Goal: Task Accomplishment & Management: Use online tool/utility

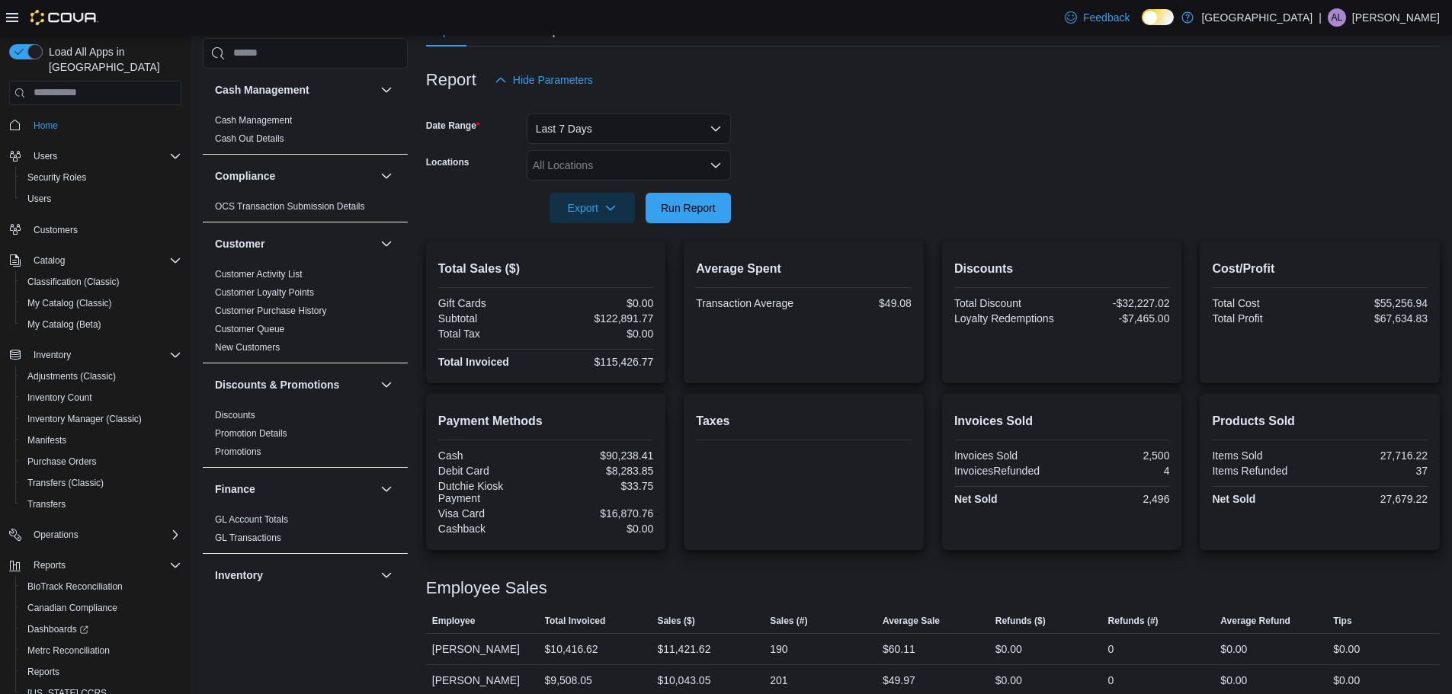
scroll to position [152, 0]
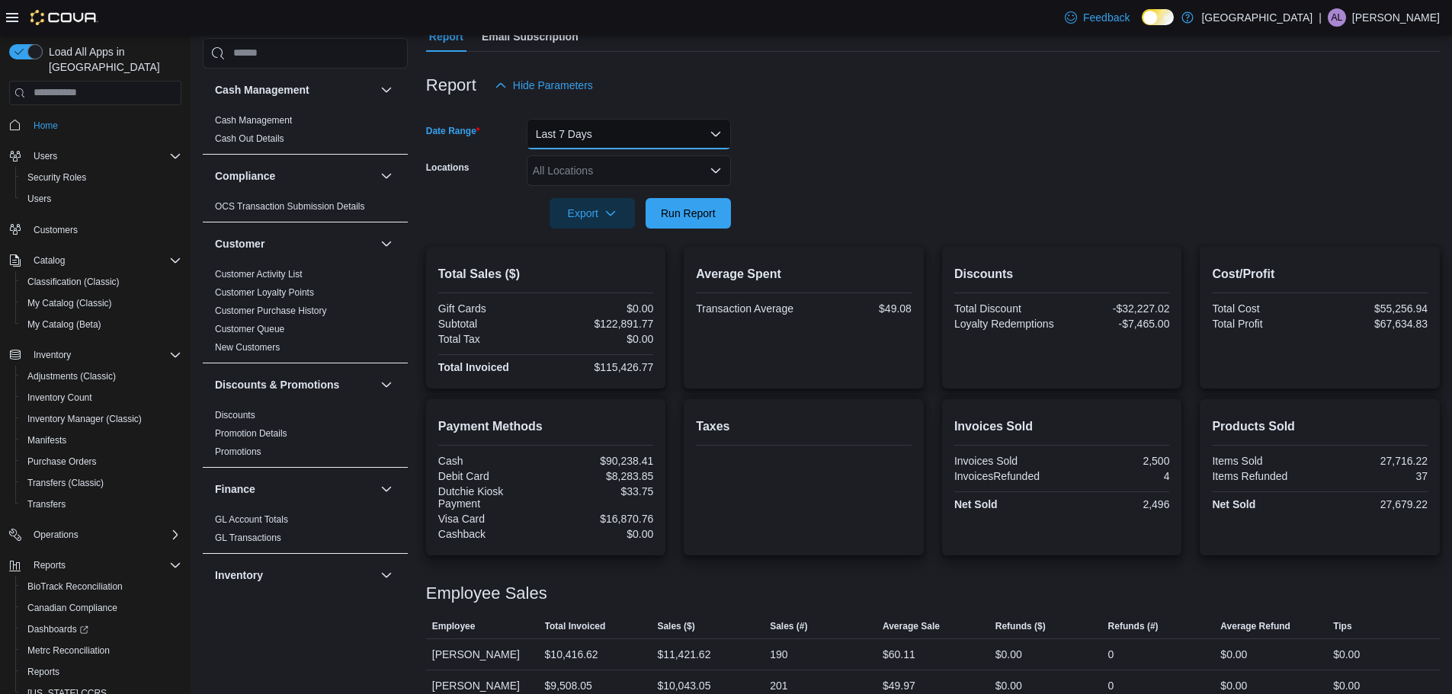
click at [707, 138] on button "Last 7 Days" at bounding box center [629, 134] width 204 height 30
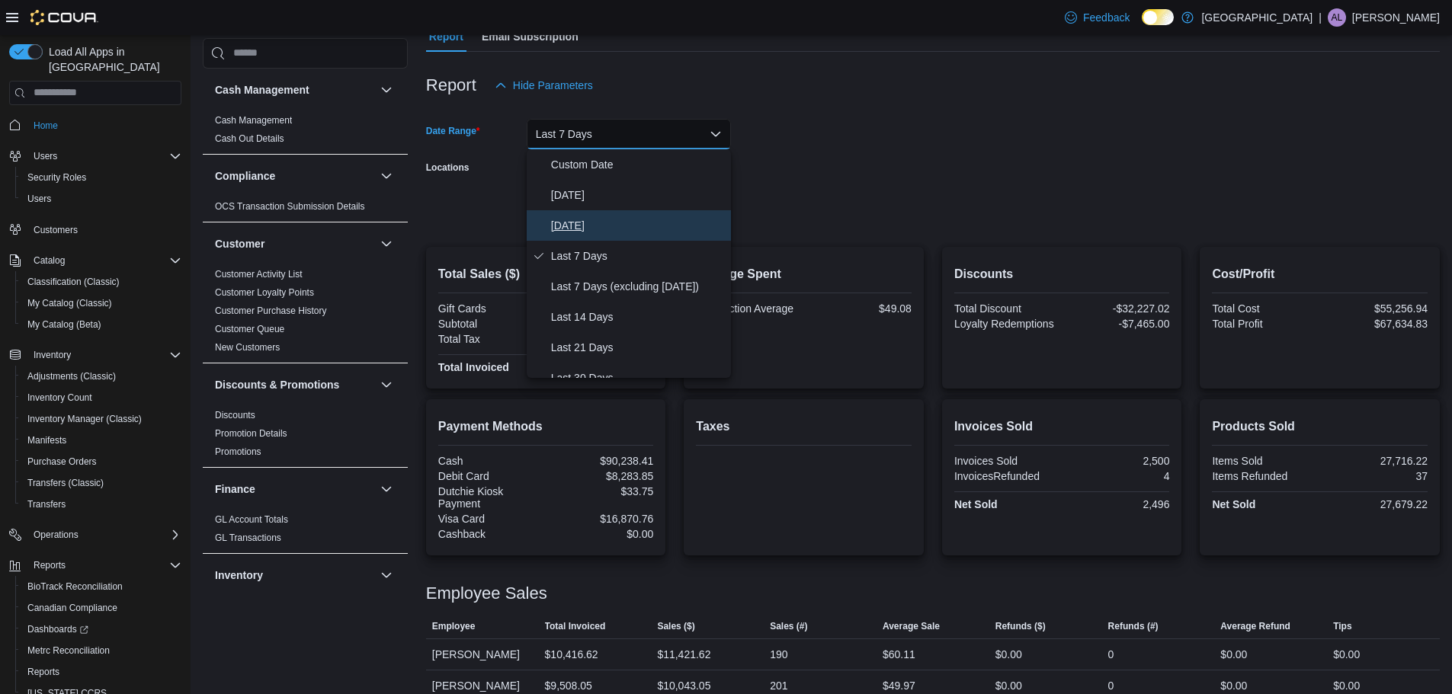
drag, startPoint x: 563, startPoint y: 232, endPoint x: 656, endPoint y: 199, distance: 97.9
click at [565, 232] on span "[DATE]" at bounding box center [638, 226] width 174 height 18
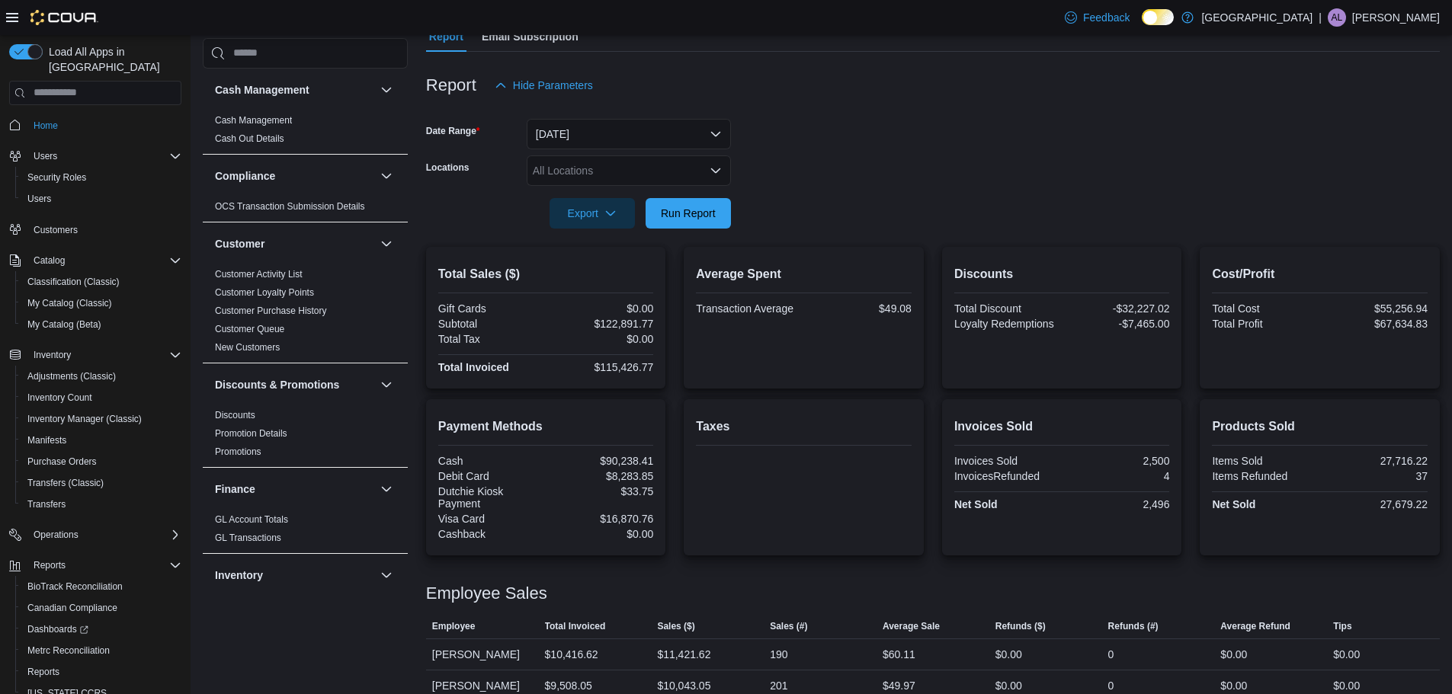
drag, startPoint x: 743, startPoint y: 152, endPoint x: 676, endPoint y: 233, distance: 104.4
click at [747, 152] on form "Date Range [DATE] Locations All Locations Export Run Report" at bounding box center [933, 165] width 1014 height 128
drag, startPoint x: 693, startPoint y: 213, endPoint x: 890, endPoint y: 114, distance: 220.6
click at [698, 210] on span "Run Report" at bounding box center [688, 213] width 55 height 15
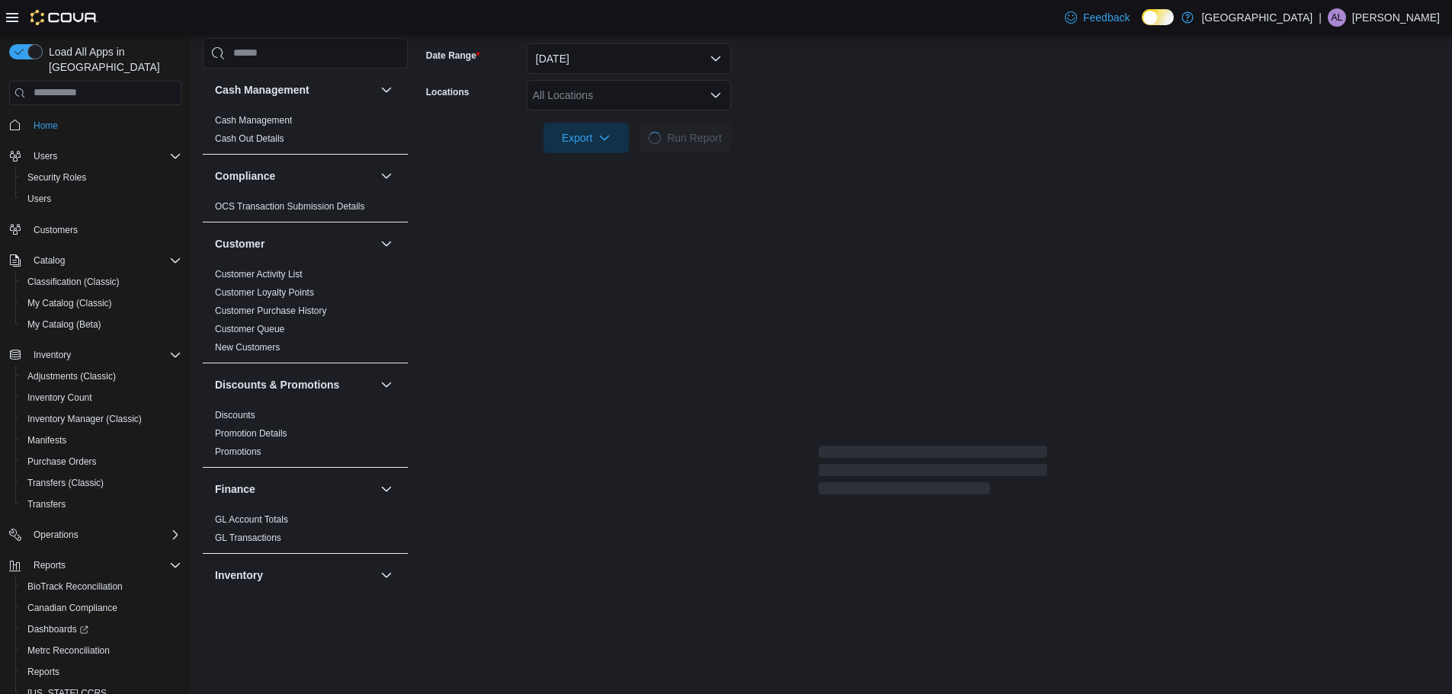
scroll to position [321, 0]
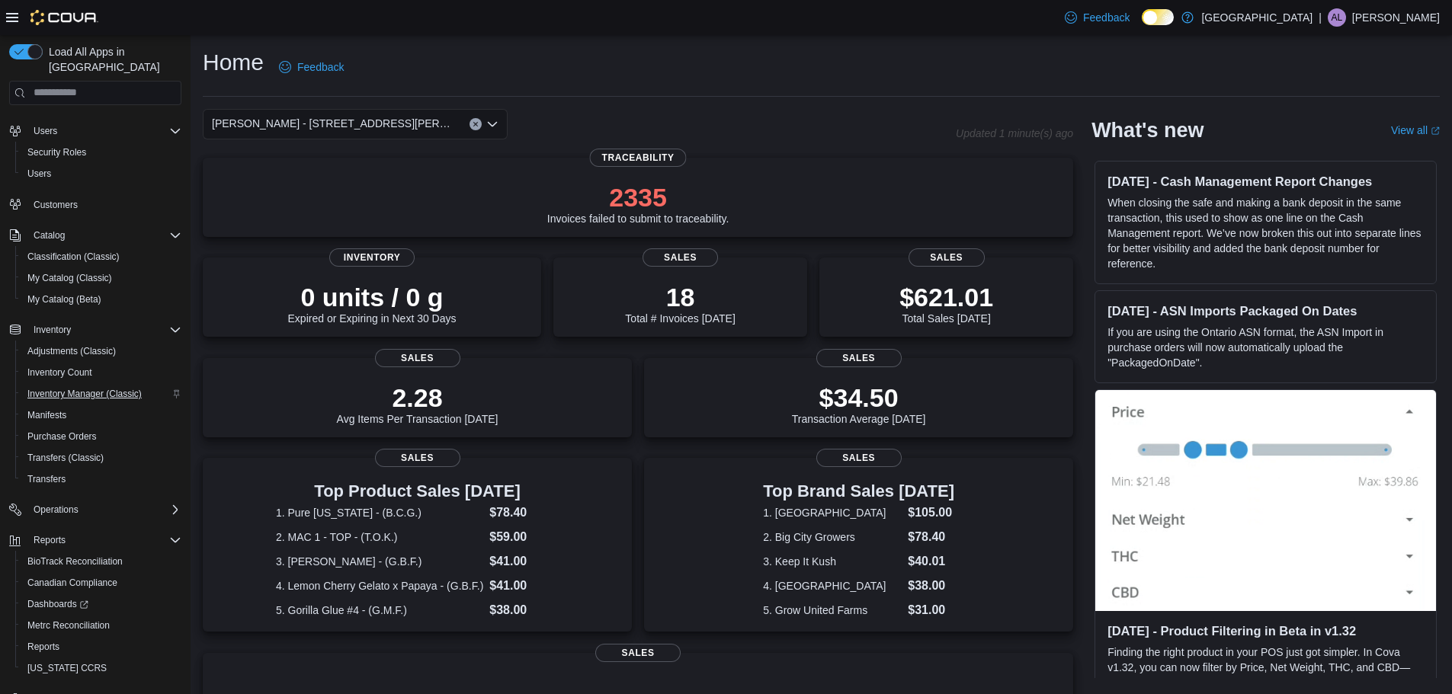
scroll to position [50, 0]
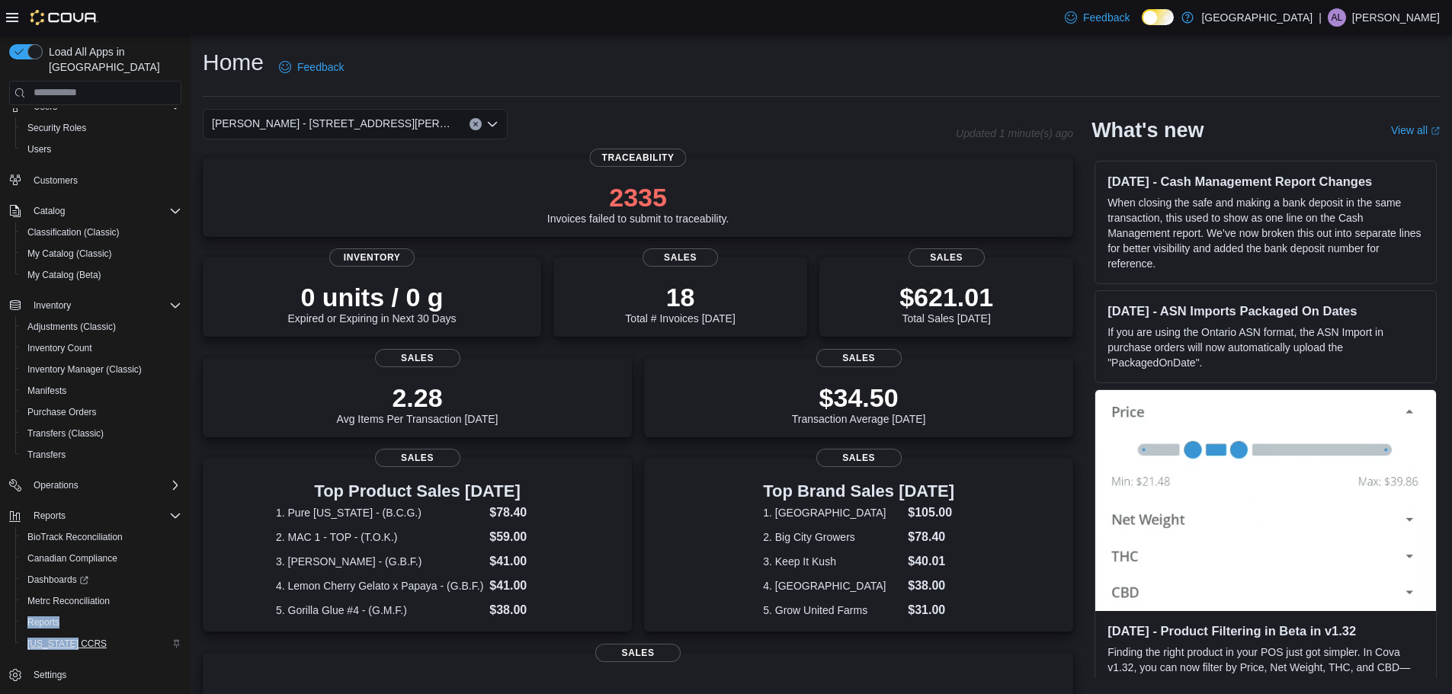
drag, startPoint x: 33, startPoint y: 617, endPoint x: 91, endPoint y: 621, distance: 58.1
click at [81, 628] on div "Reports BioTrack Reconciliation Canadian Compliance Dashboards Metrc Reconcilia…" at bounding box center [95, 579] width 172 height 149
click at [39, 617] on span "Reports" at bounding box center [43, 623] width 32 height 12
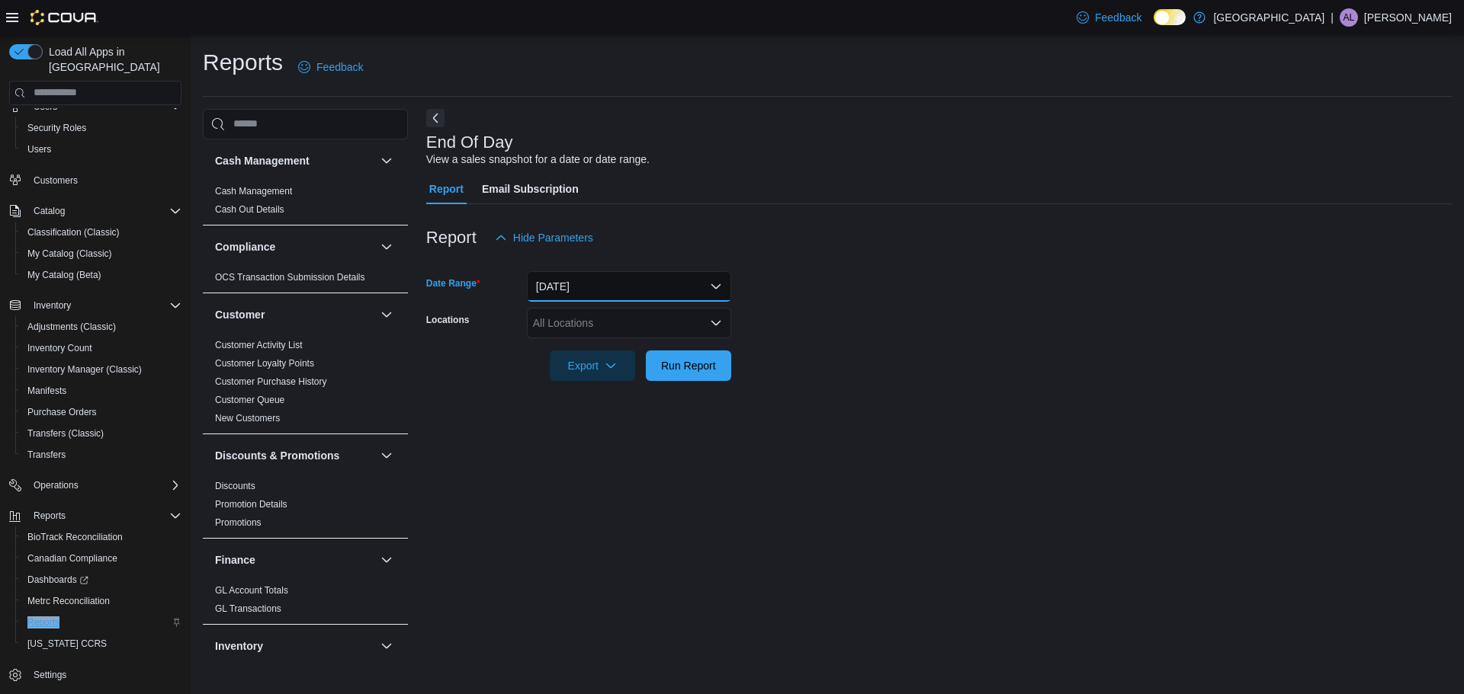
click at [722, 285] on button "[DATE]" at bounding box center [629, 286] width 204 height 30
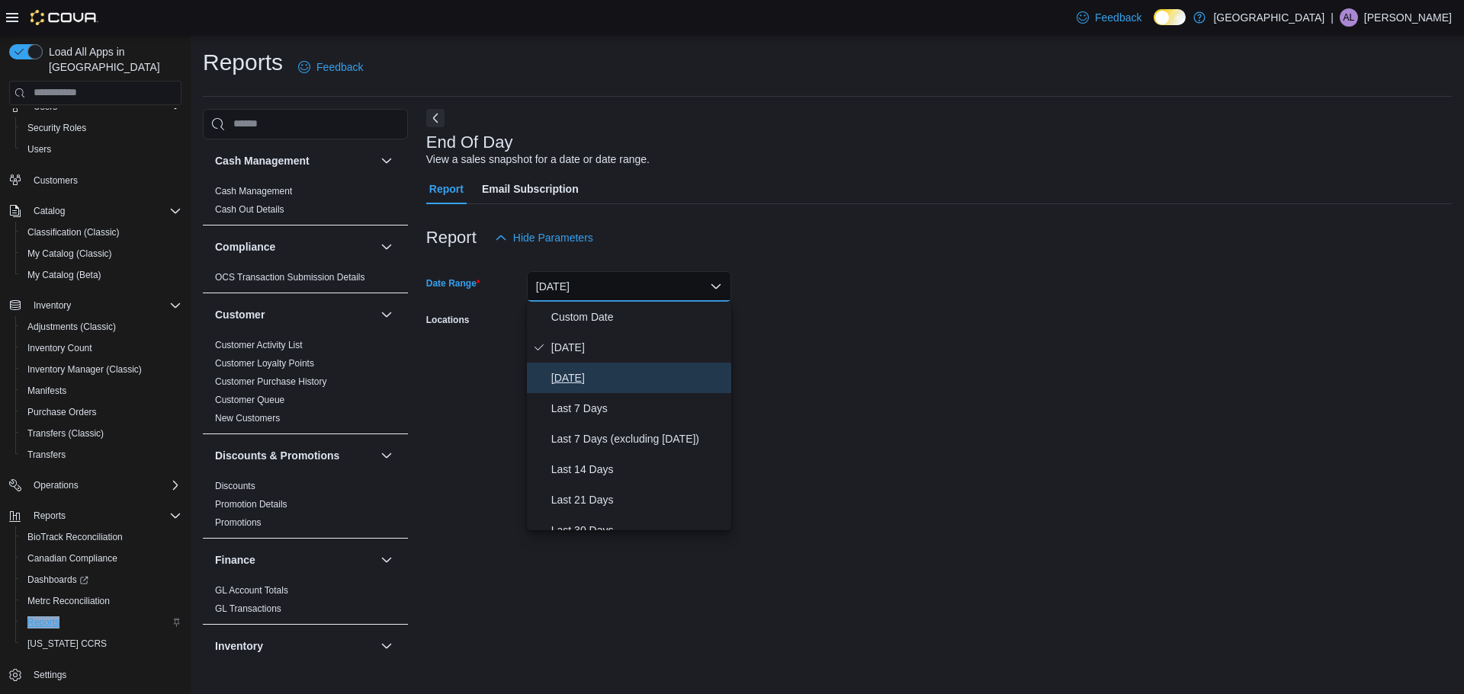
drag, startPoint x: 582, startPoint y: 377, endPoint x: 786, endPoint y: 361, distance: 204.1
click at [585, 375] on span "[DATE]" at bounding box center [638, 378] width 174 height 18
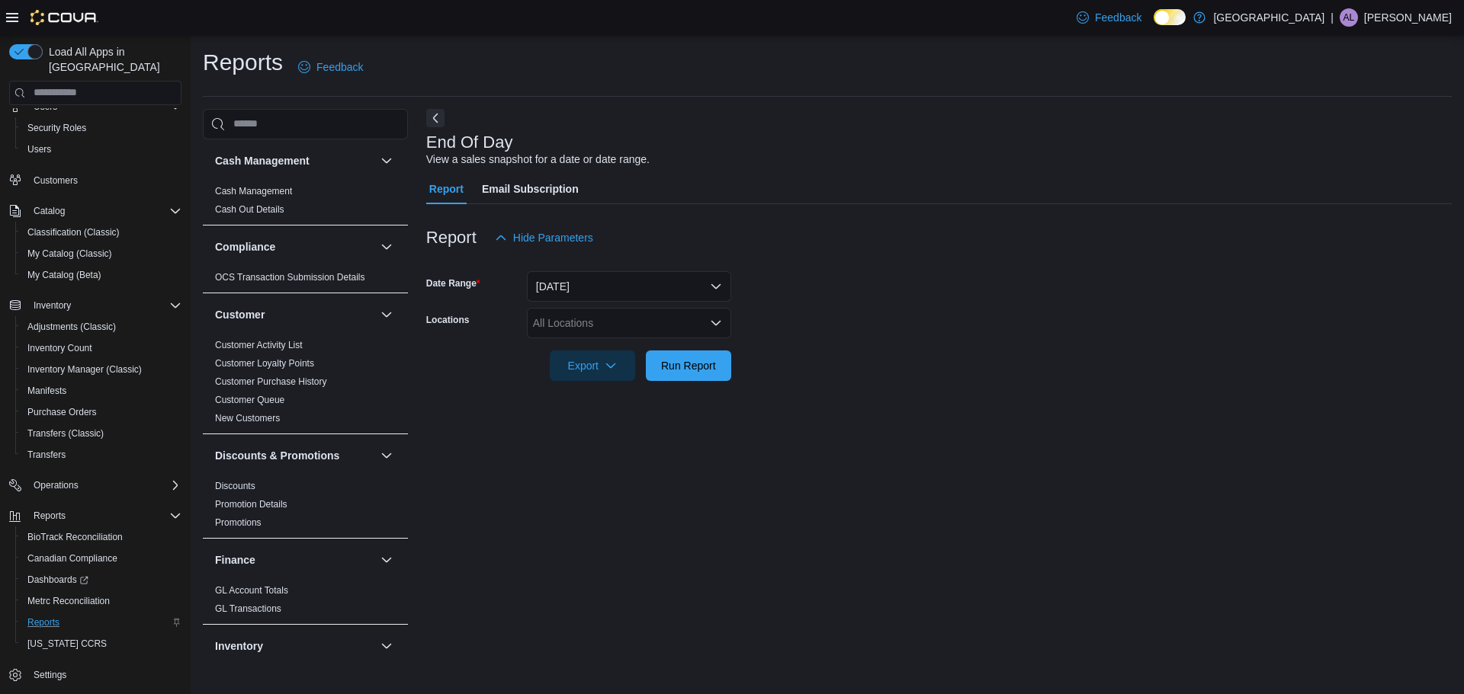
click at [868, 333] on form "Date Range [DATE] Locations All Locations Export Run Report" at bounding box center [938, 317] width 1025 height 128
click at [623, 336] on div "All Locations" at bounding box center [629, 323] width 204 height 30
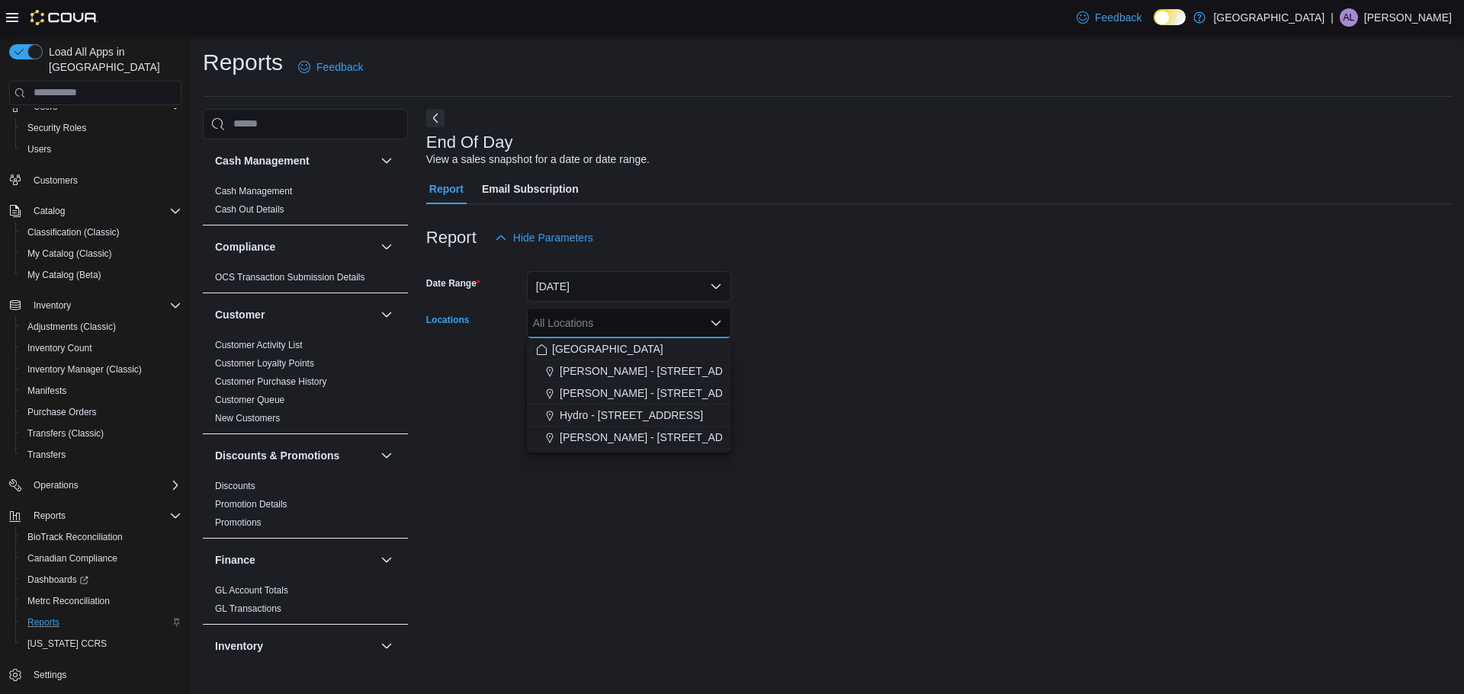
click at [794, 357] on form "Date Range Yesterday Locations All Locations Combo box. Selected. Combo box inp…" at bounding box center [938, 317] width 1025 height 128
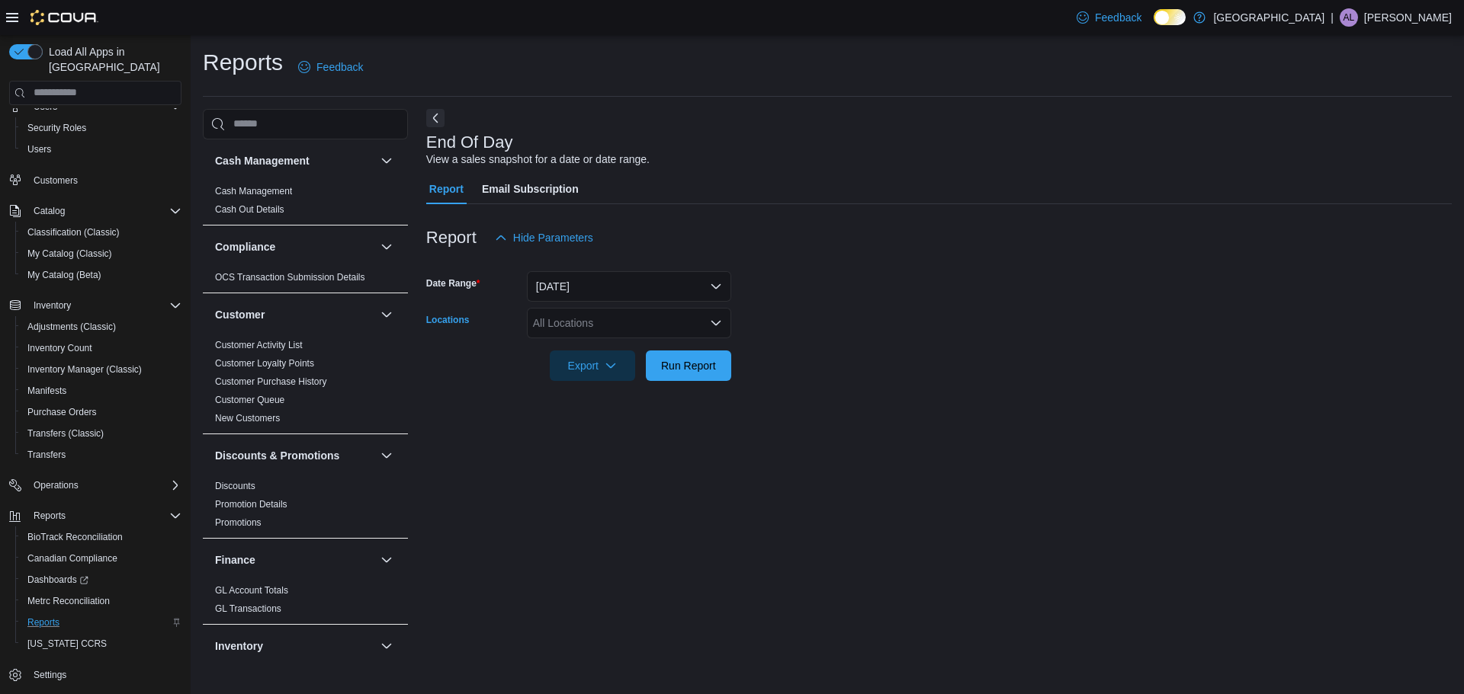
click at [716, 315] on div "All Locations" at bounding box center [629, 323] width 204 height 30
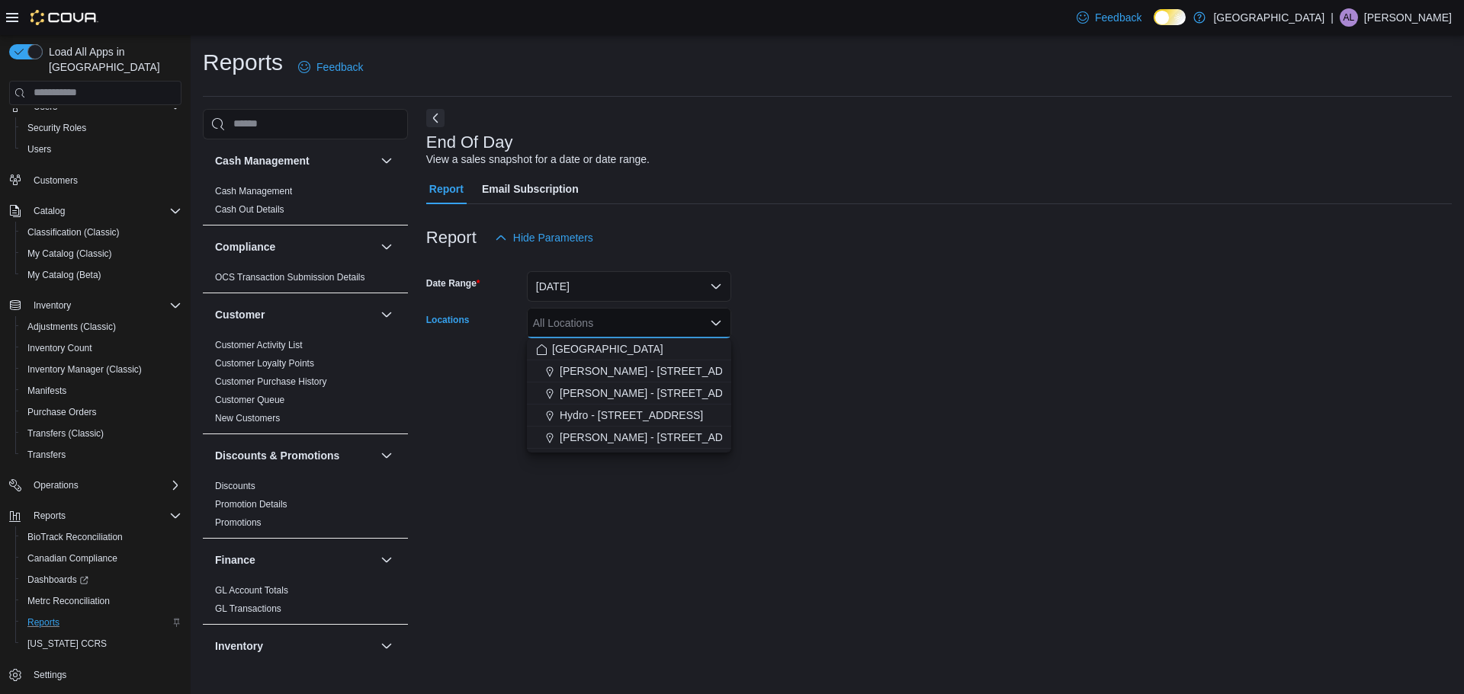
click at [716, 319] on icon "Close list of options" at bounding box center [716, 323] width 12 height 12
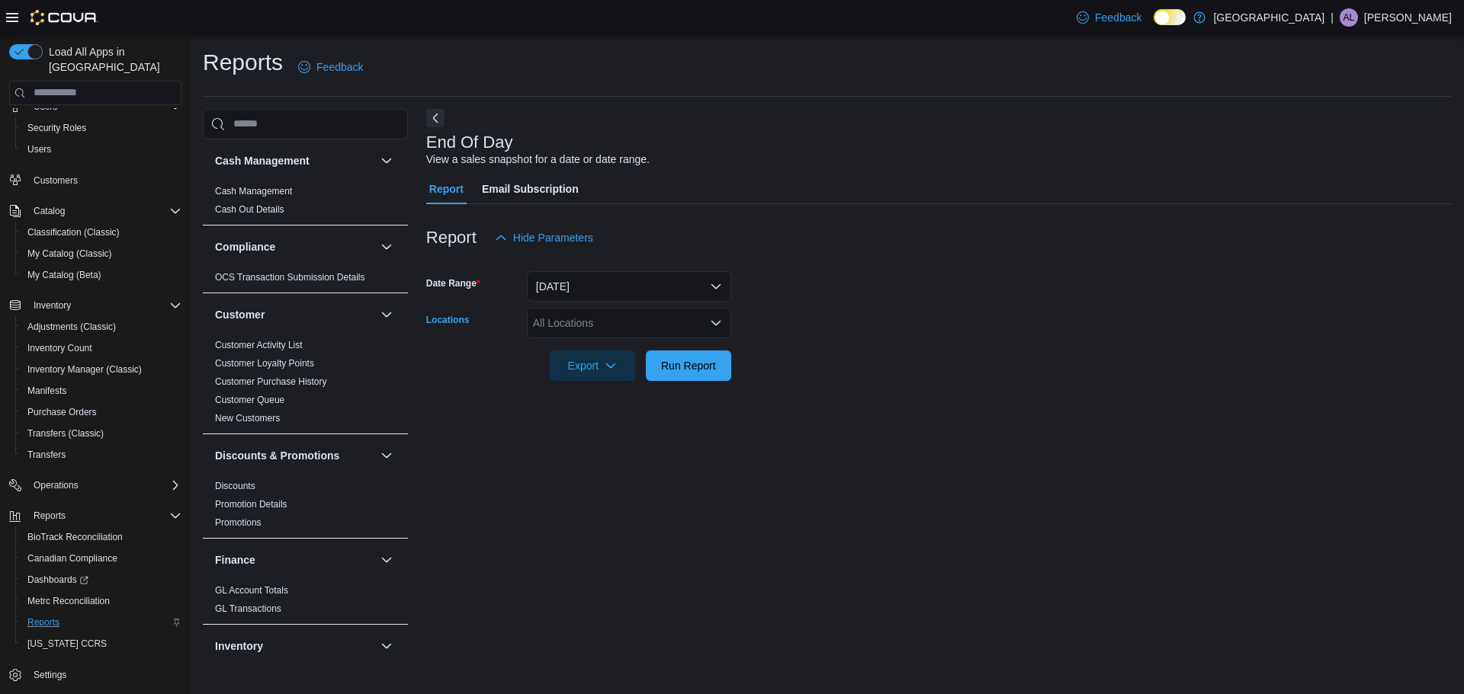
click at [624, 319] on div "All Locations" at bounding box center [629, 323] width 204 height 30
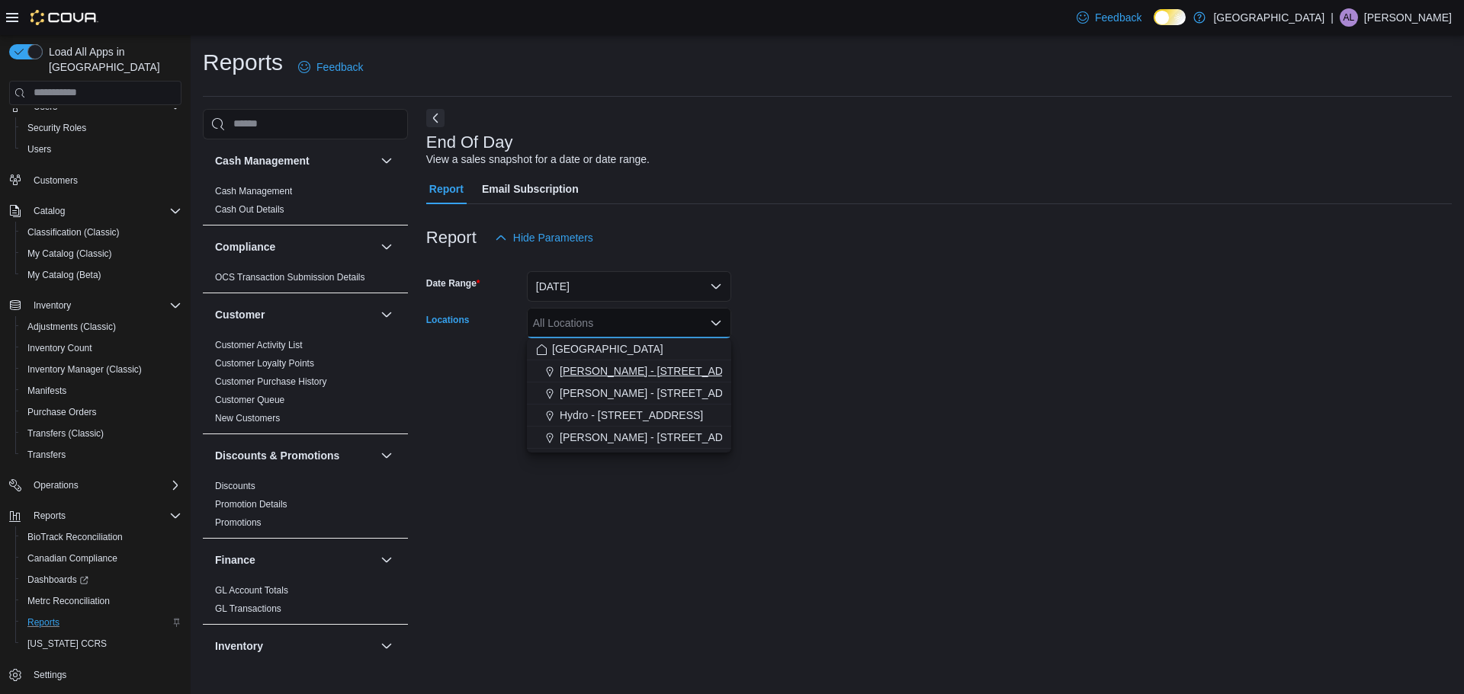
click at [621, 365] on span "Classen - 1217 N. Classen Blvd" at bounding box center [705, 371] width 290 height 15
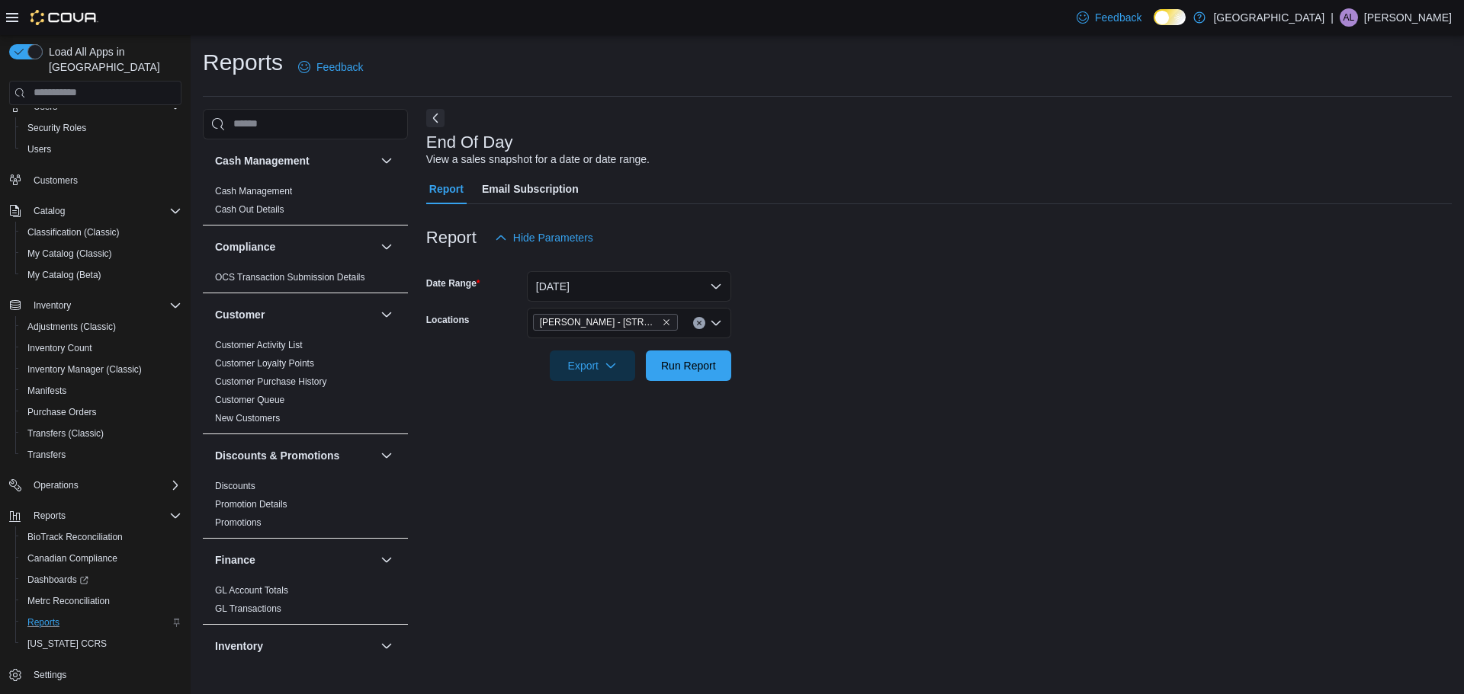
click at [598, 453] on div "End Of Day View a sales snapshot for a date or date range. Report Email Subscri…" at bounding box center [938, 384] width 1025 height 551
click at [723, 363] on button "Run Report" at bounding box center [688, 365] width 85 height 30
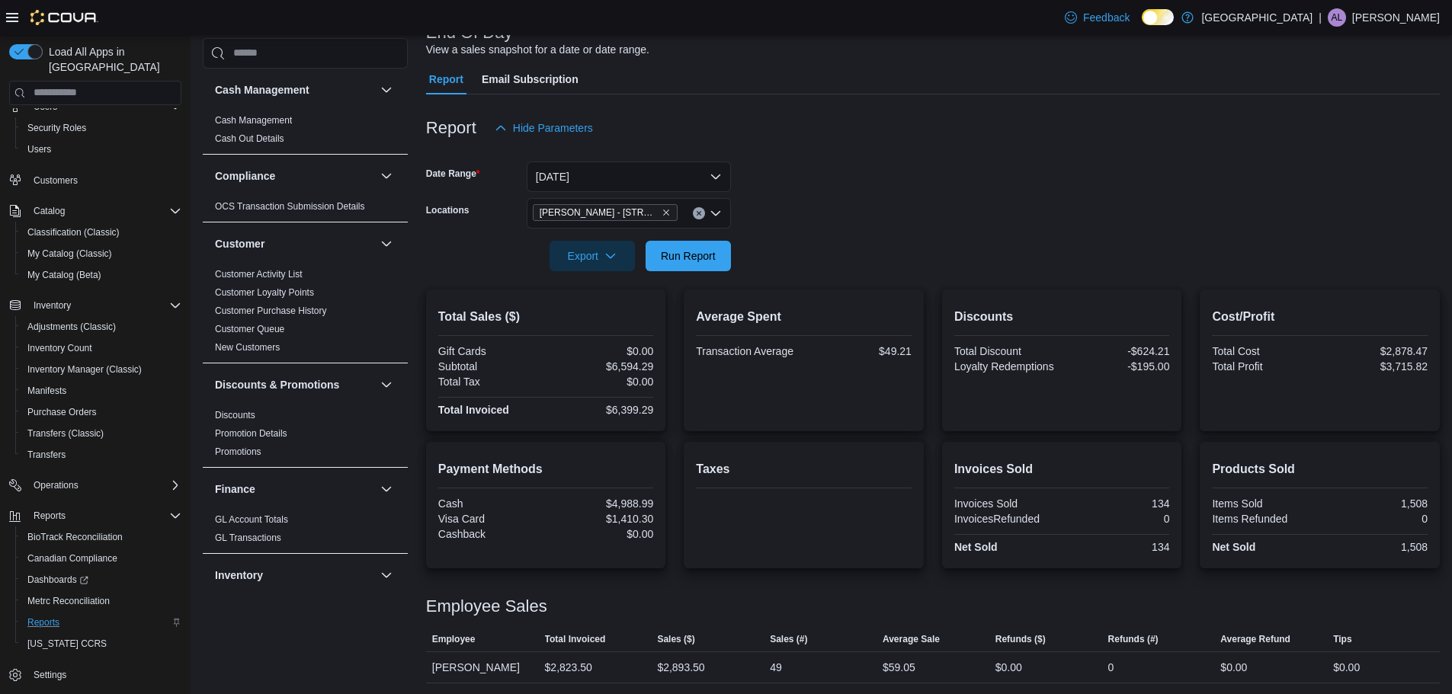
scroll to position [236, 0]
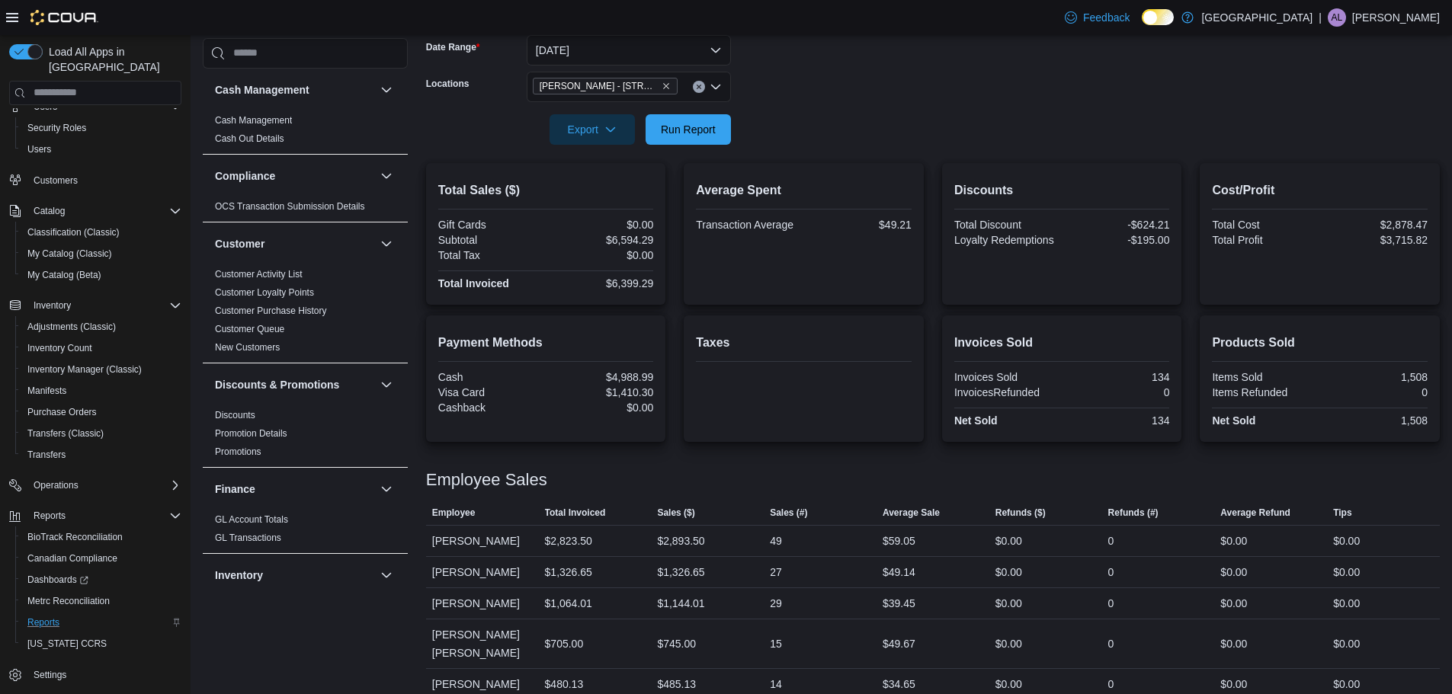
drag, startPoint x: 810, startPoint y: 428, endPoint x: 1136, endPoint y: 131, distance: 440.9
click at [1136, 131] on form "Date Range Yesterday Locations Classen - 1217 N. Classen Blvd Export Run Report" at bounding box center [933, 81] width 1014 height 128
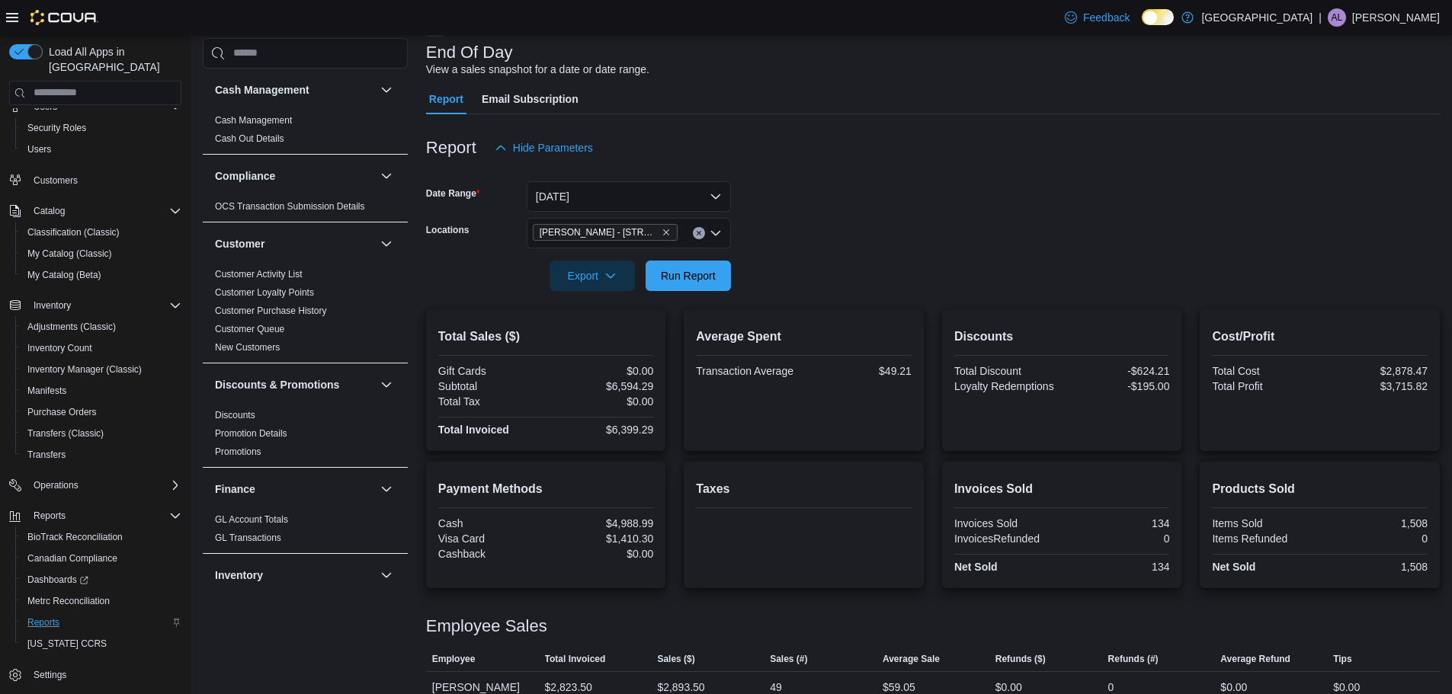
scroll to position [84, 0]
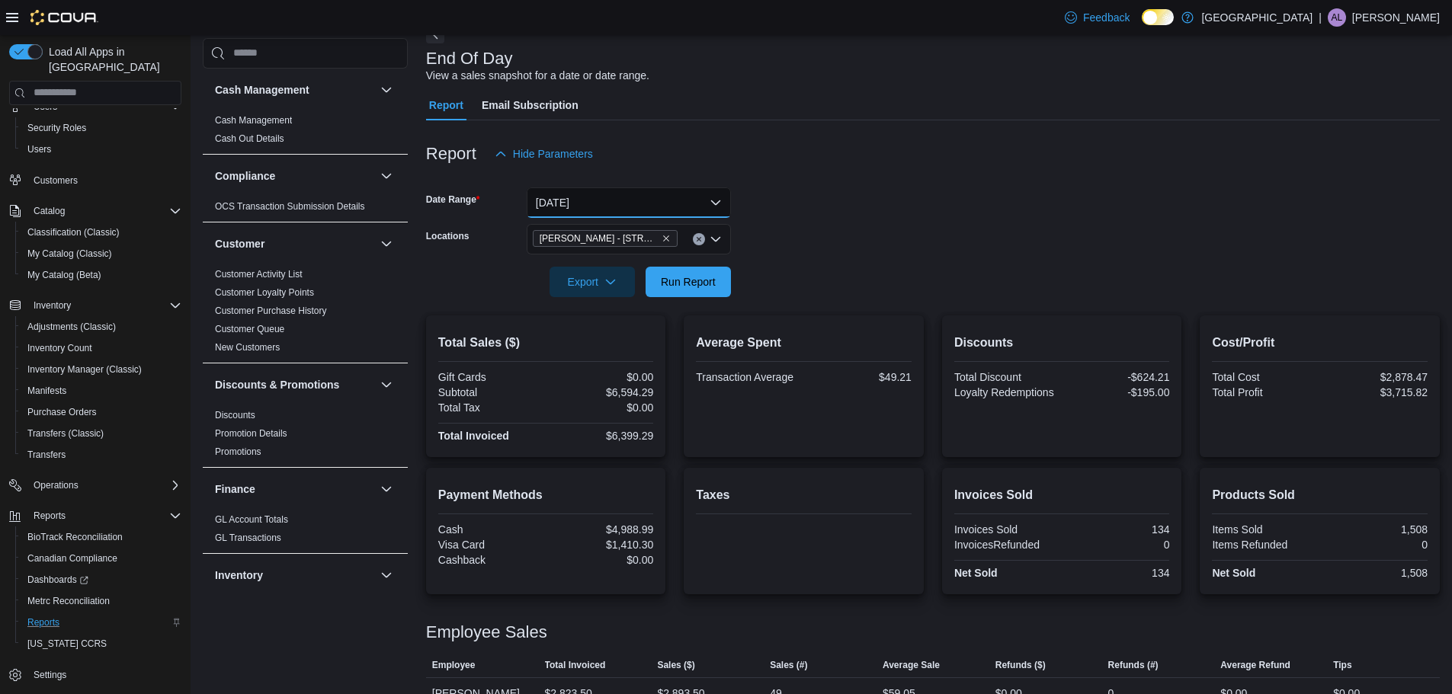
click at [724, 204] on button "[DATE]" at bounding box center [629, 203] width 204 height 30
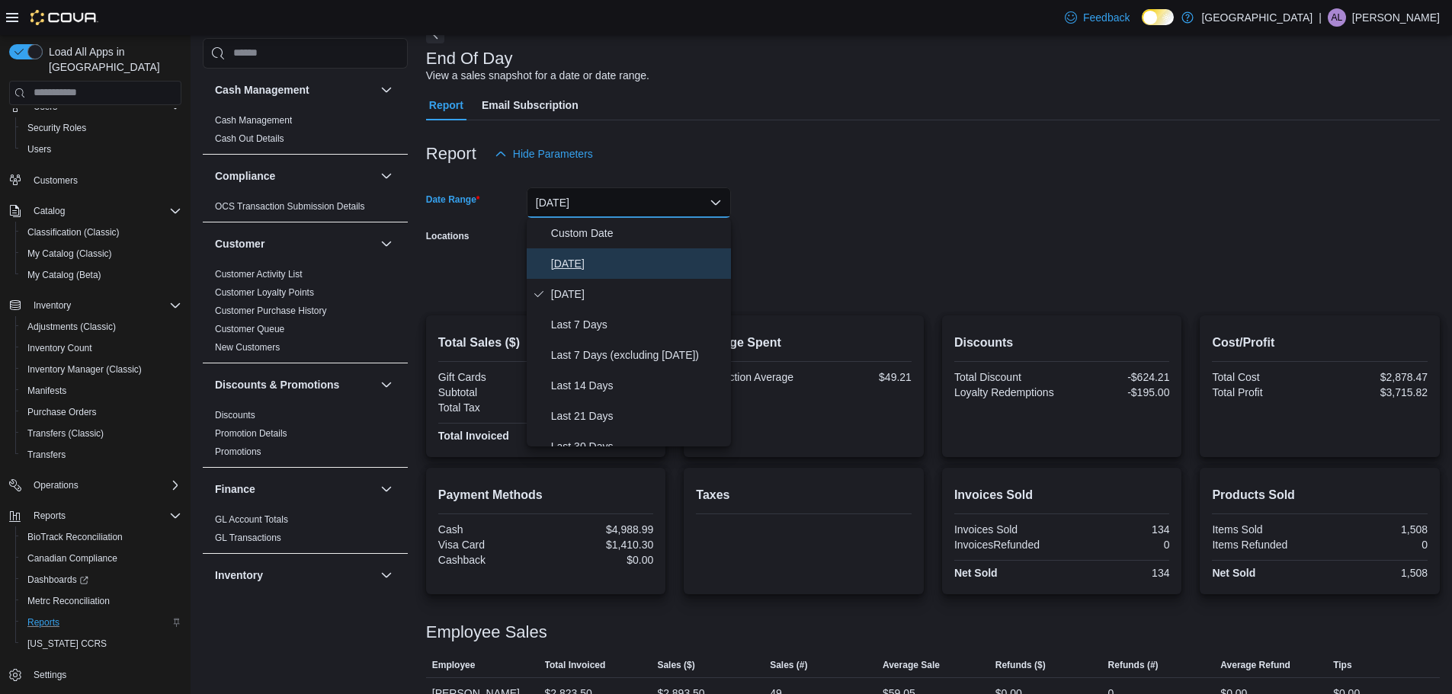
click at [579, 264] on span "[DATE]" at bounding box center [638, 264] width 174 height 18
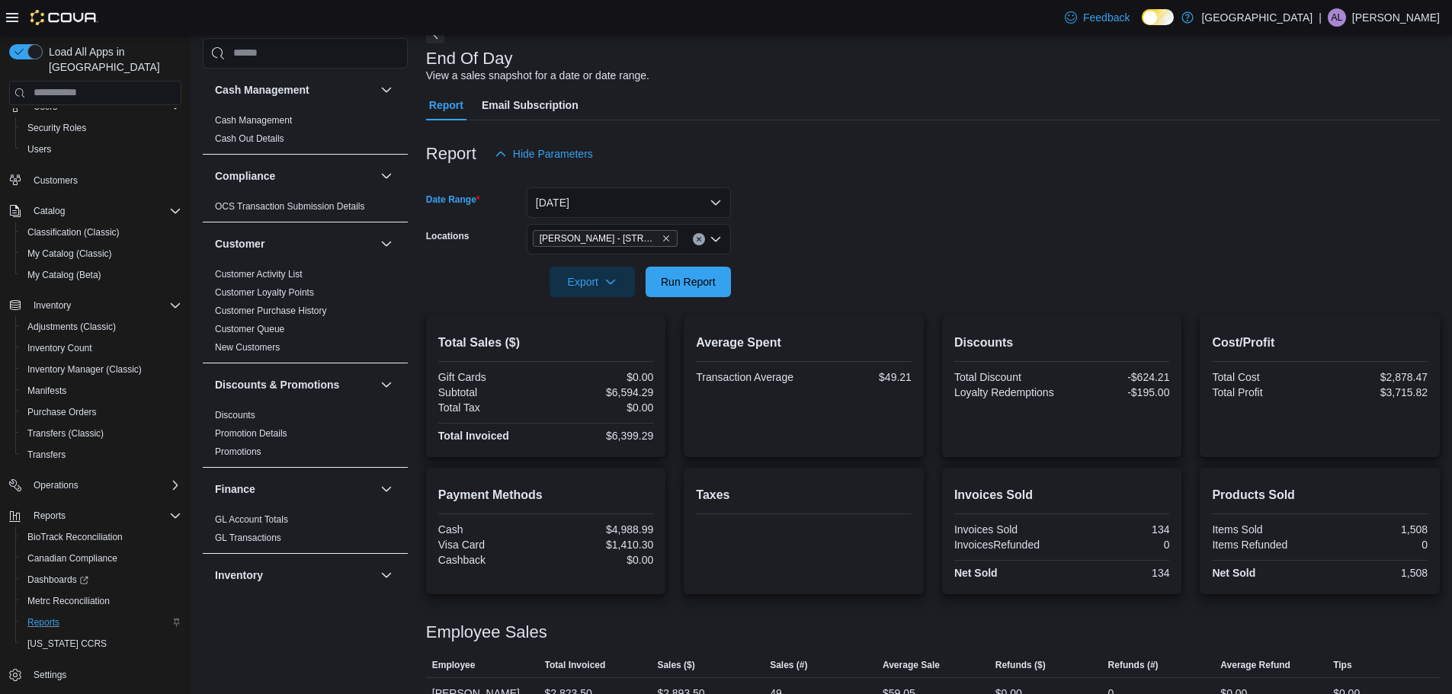
click at [780, 212] on form "Date Range Today Locations Classen - 1217 N. Classen Blvd Export Run Report" at bounding box center [933, 233] width 1014 height 128
drag, startPoint x: 701, startPoint y: 288, endPoint x: 738, endPoint y: 274, distance: 39.4
click at [702, 288] on span "Run Report" at bounding box center [688, 281] width 55 height 15
